Goal: Task Accomplishment & Management: Manage account settings

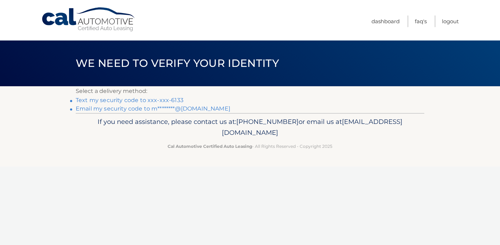
click at [171, 100] on link "Text my security code to xxx-xxx-6133" at bounding box center [130, 100] width 108 height 7
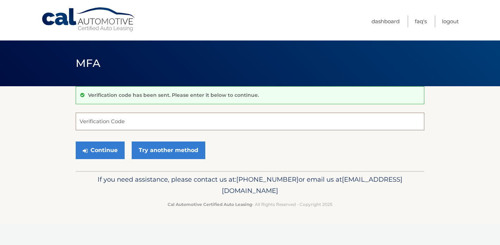
click at [158, 121] on input "Verification Code" at bounding box center [250, 122] width 349 height 18
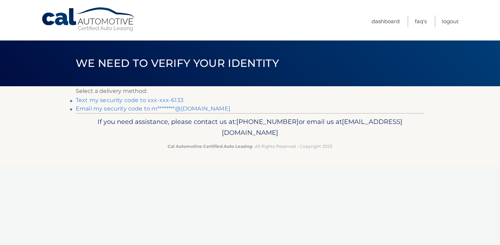
click at [169, 100] on link "Text my security code to xxx-xxx-6133" at bounding box center [130, 100] width 108 height 7
